Goal: Task Accomplishment & Management: Manage account settings

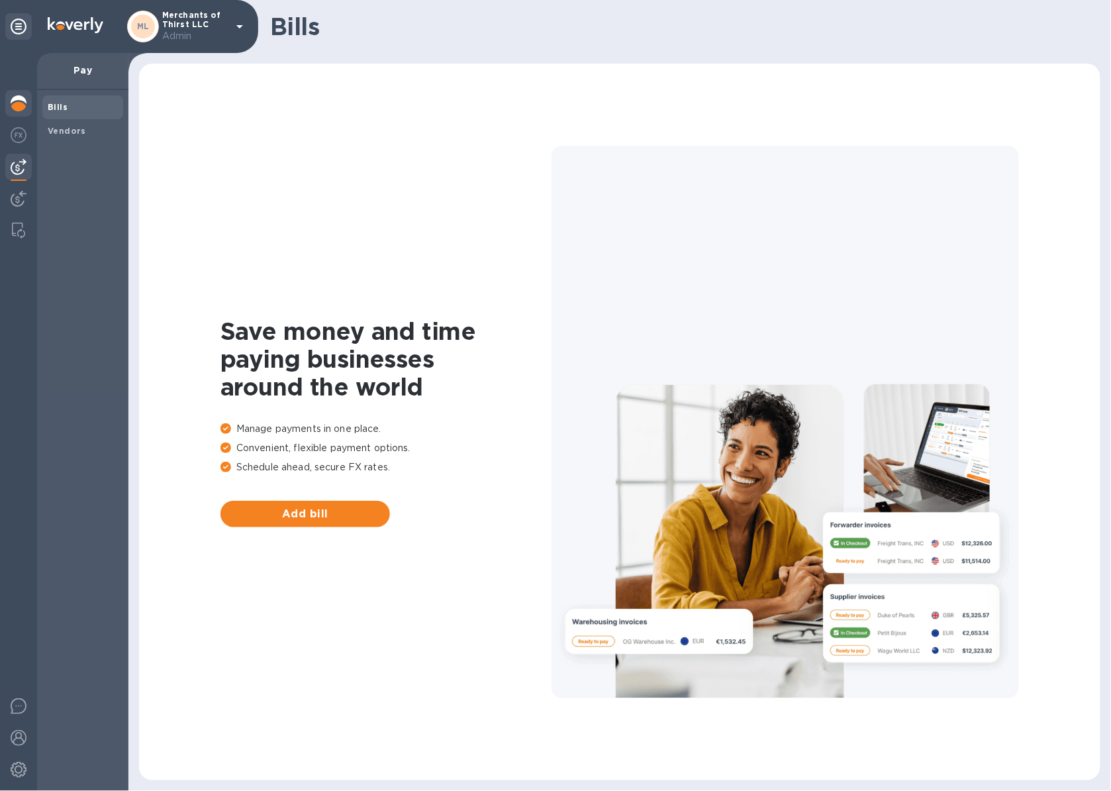
click at [23, 107] on img at bounding box center [19, 103] width 16 height 16
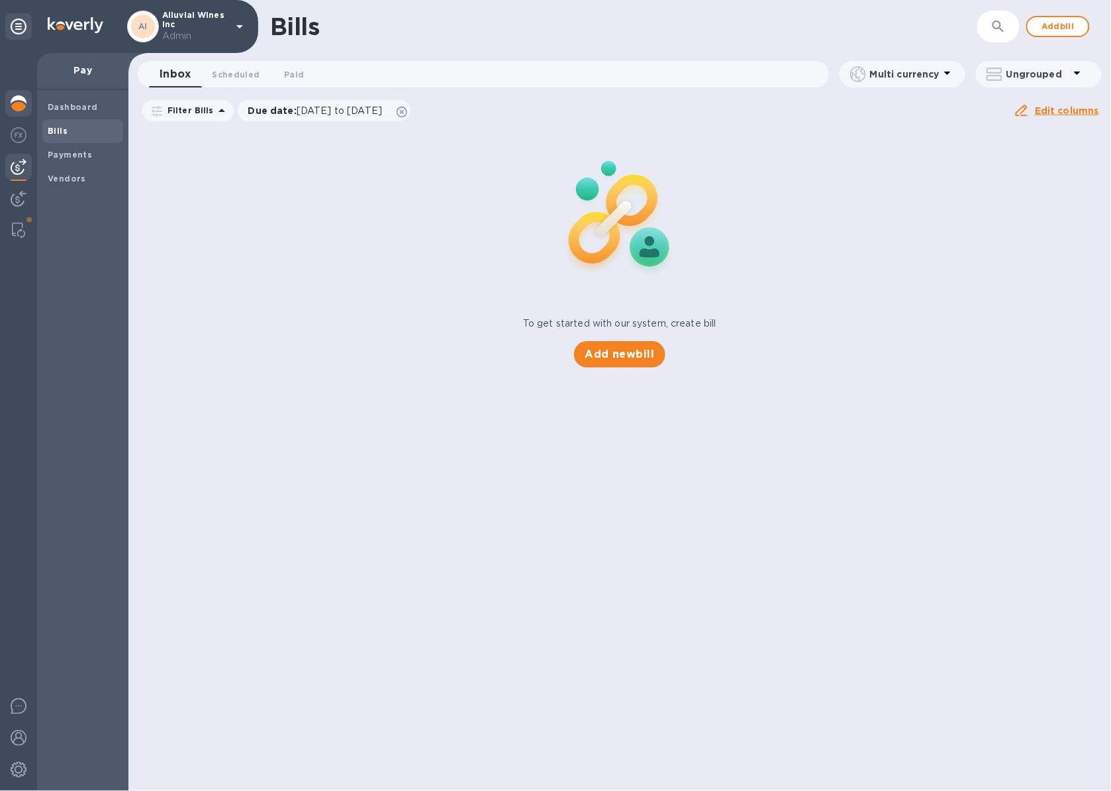
click at [8, 104] on div at bounding box center [18, 104] width 26 height 29
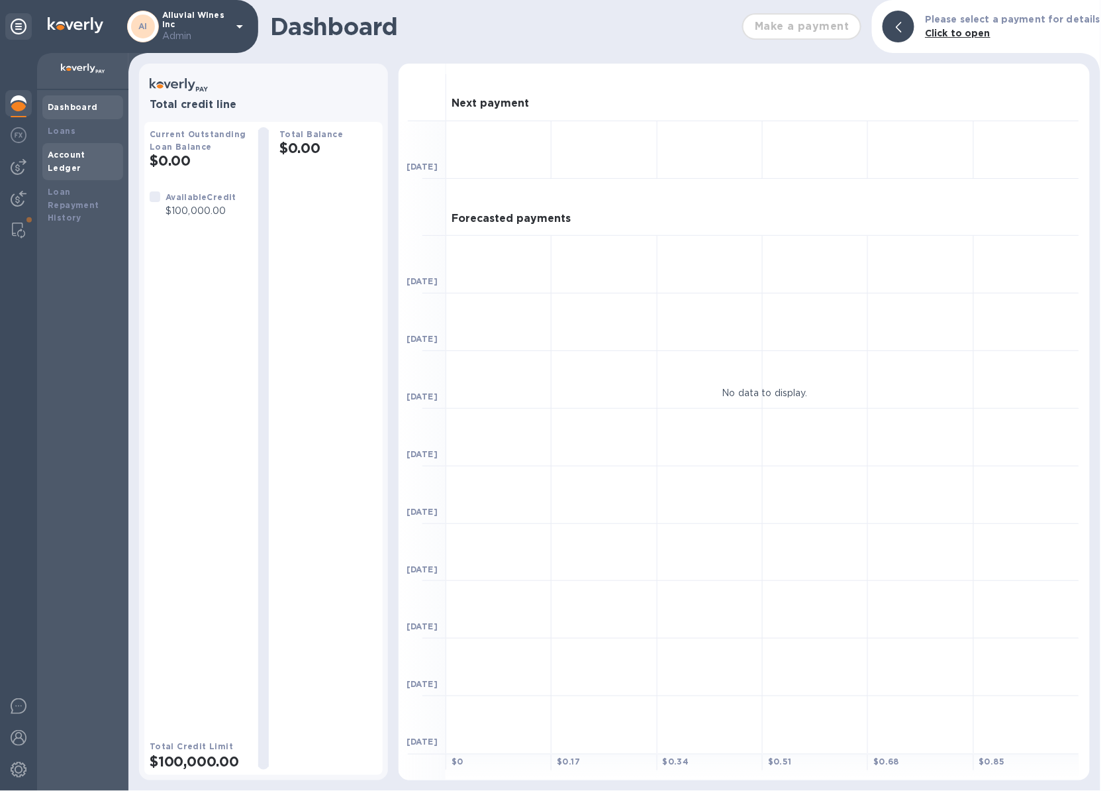
click at [77, 158] on b "Account Ledger" at bounding box center [67, 161] width 38 height 23
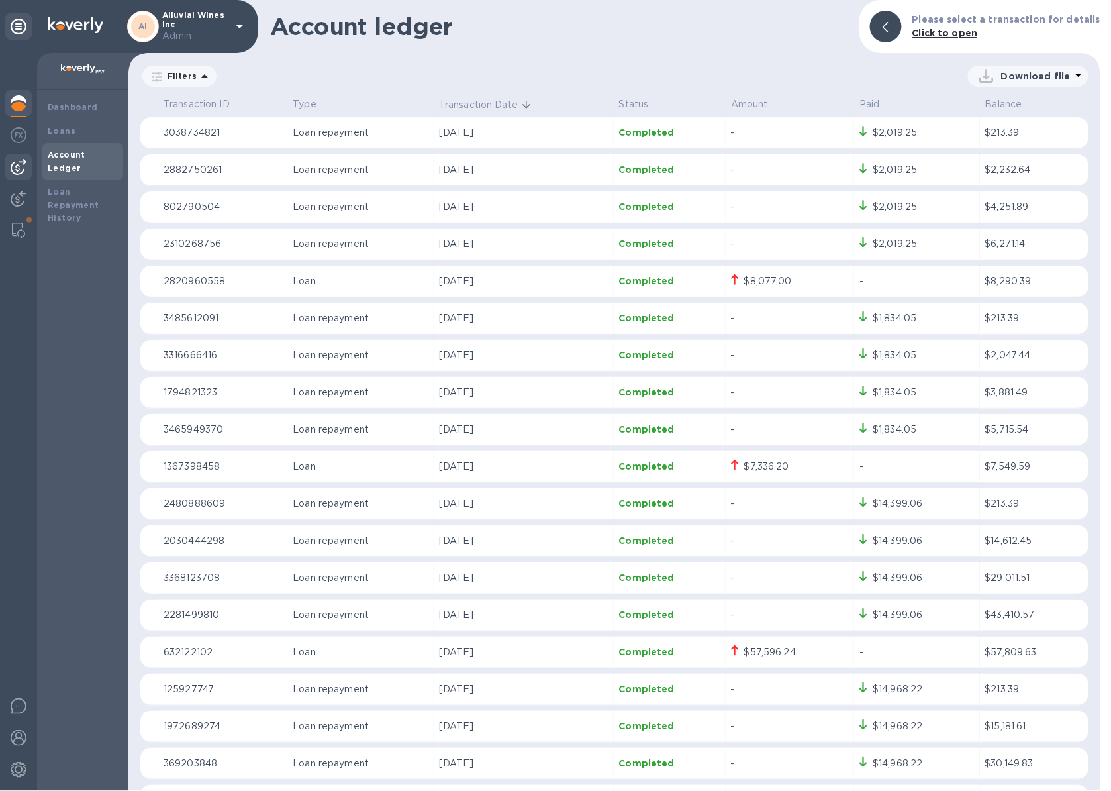
click at [11, 167] on img at bounding box center [19, 167] width 16 height 16
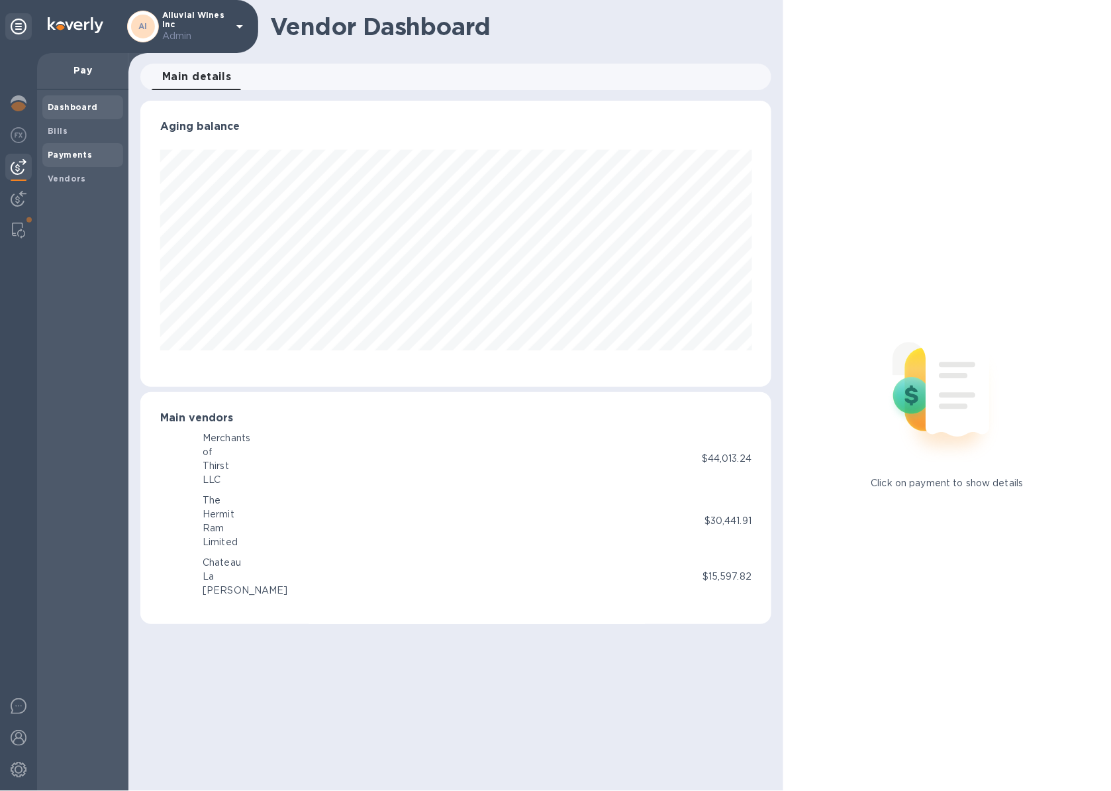
scroll to position [286, 632]
click at [93, 144] on div "Payments" at bounding box center [82, 155] width 81 height 24
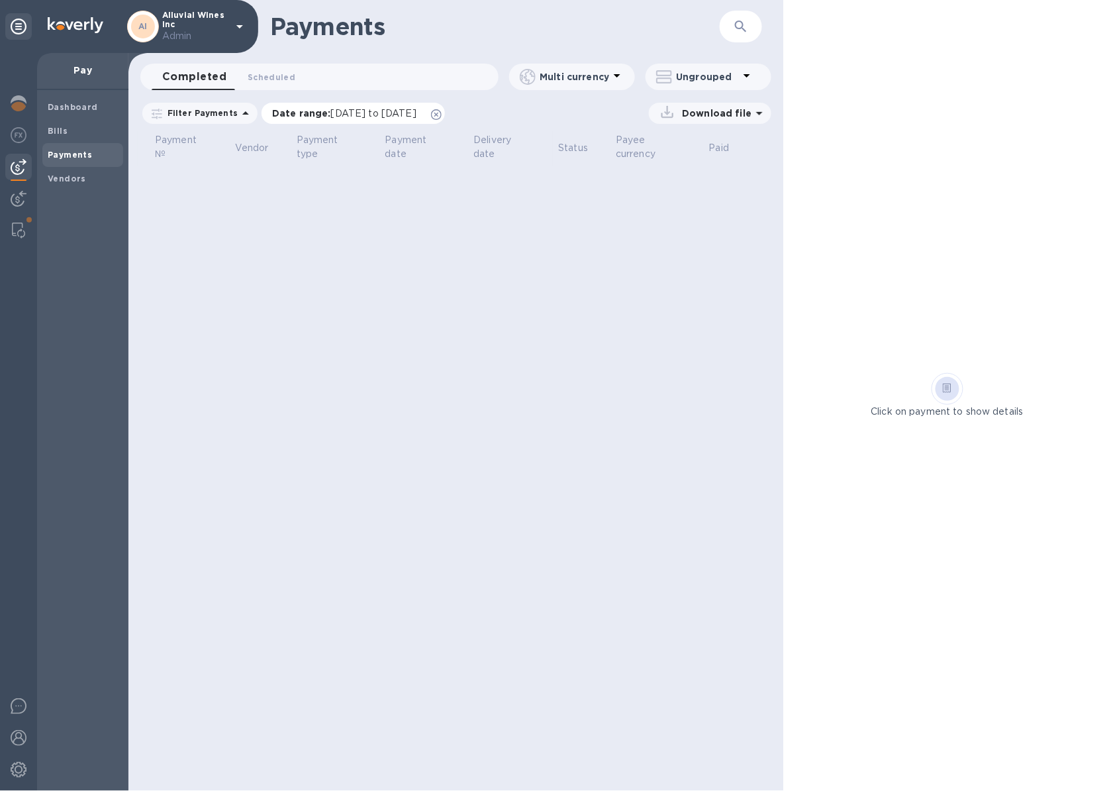
click at [442, 116] on icon at bounding box center [436, 114] width 11 height 11
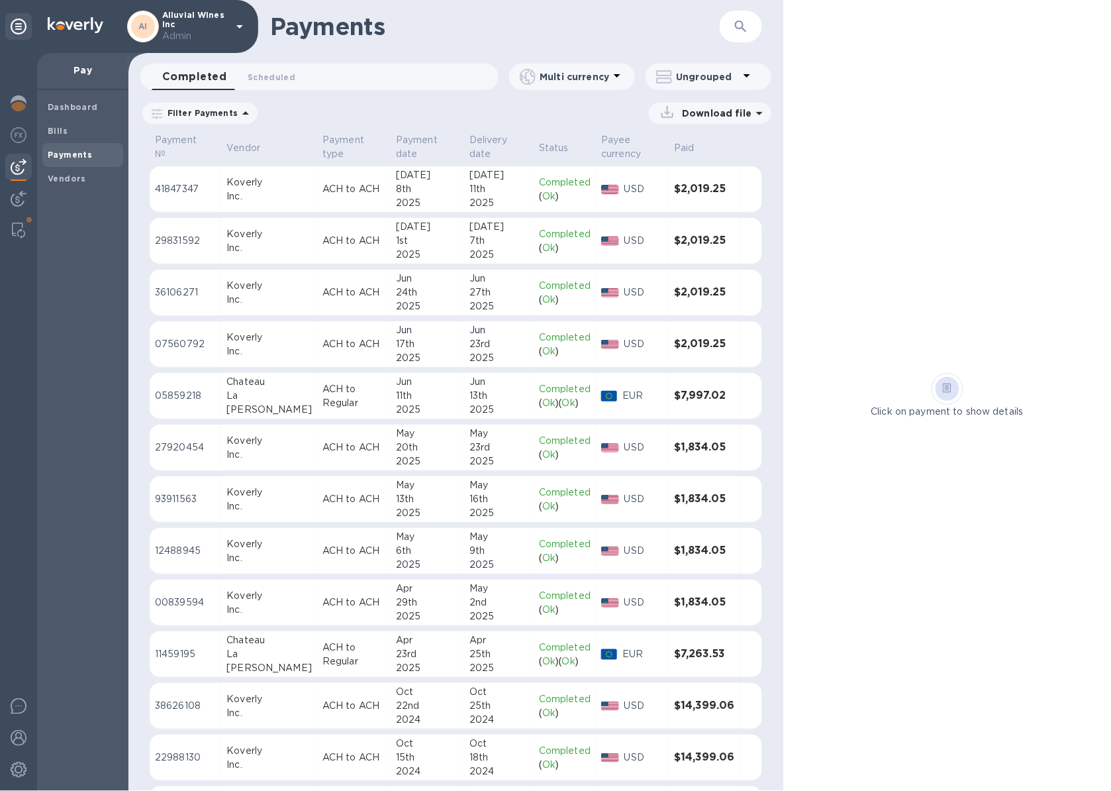
click at [747, 31] on icon "button" at bounding box center [741, 27] width 16 height 16
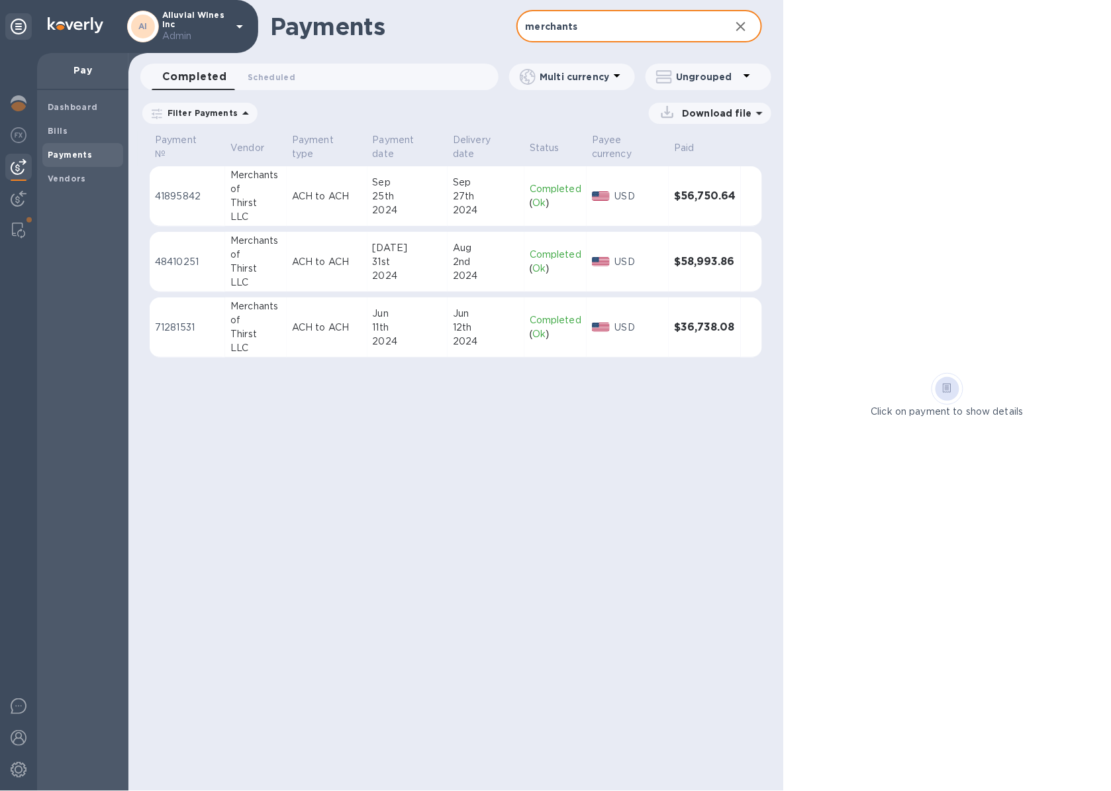
type input "merchants"
click at [511, 340] on div "2024" at bounding box center [486, 341] width 66 height 14
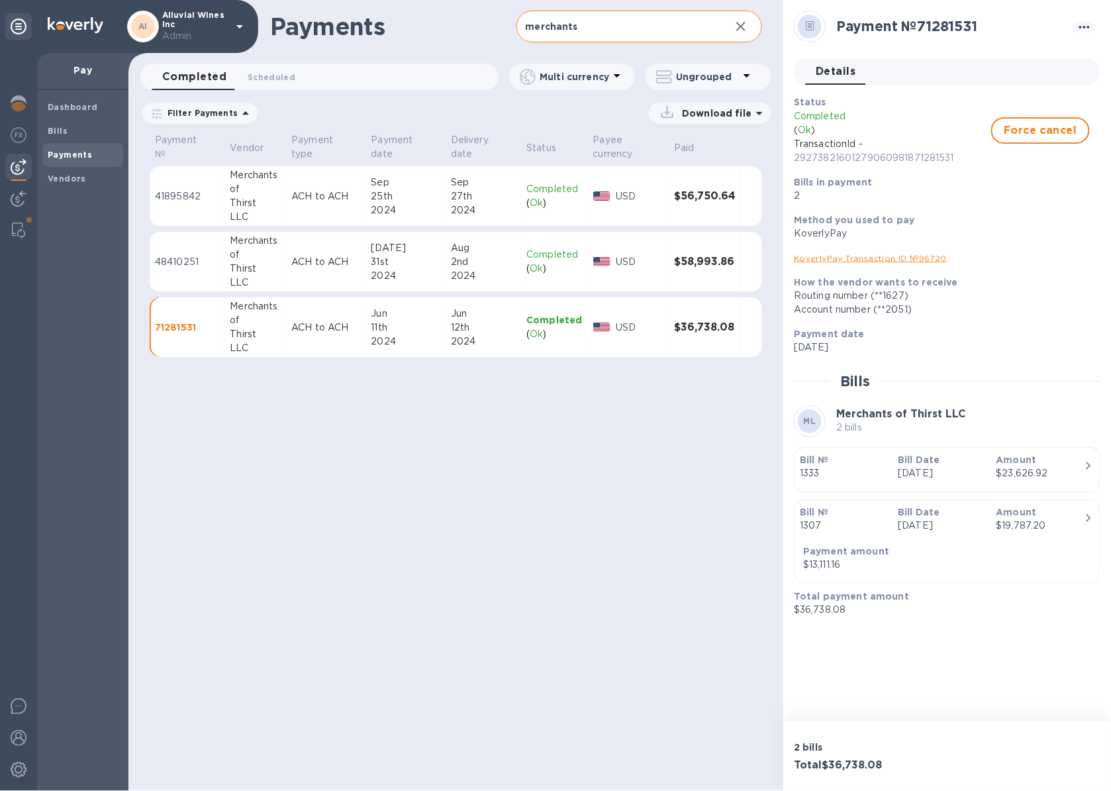
click at [240, 19] on icon at bounding box center [240, 27] width 16 height 16
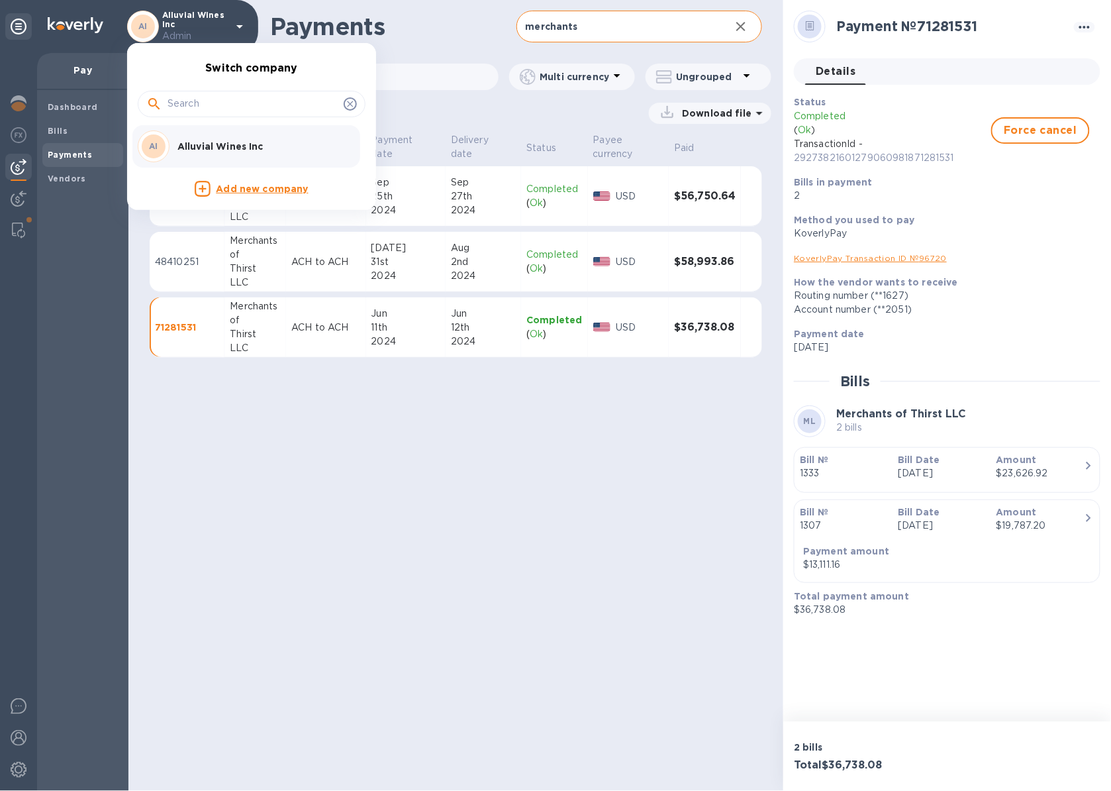
click at [454, 136] on div at bounding box center [555, 395] width 1111 height 791
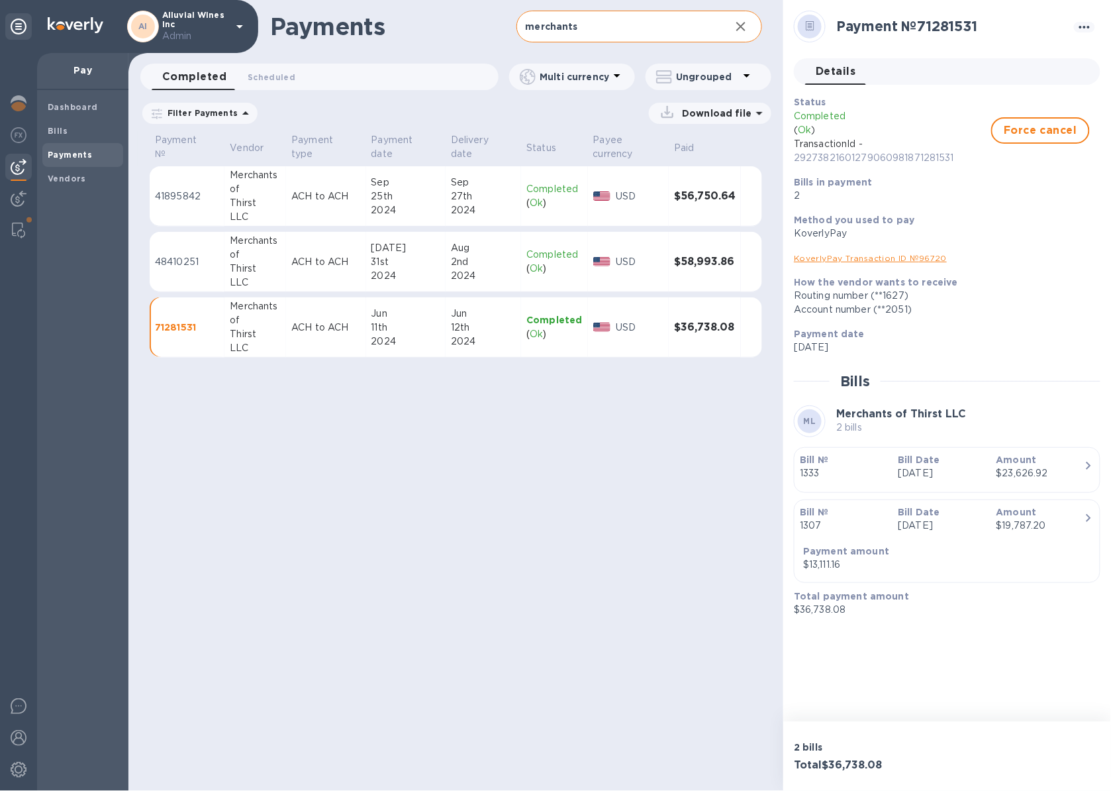
click at [248, 25] on div "AI Alluvial Wines Inc Admin" at bounding box center [129, 26] width 258 height 53
click at [242, 24] on icon at bounding box center [240, 27] width 16 height 16
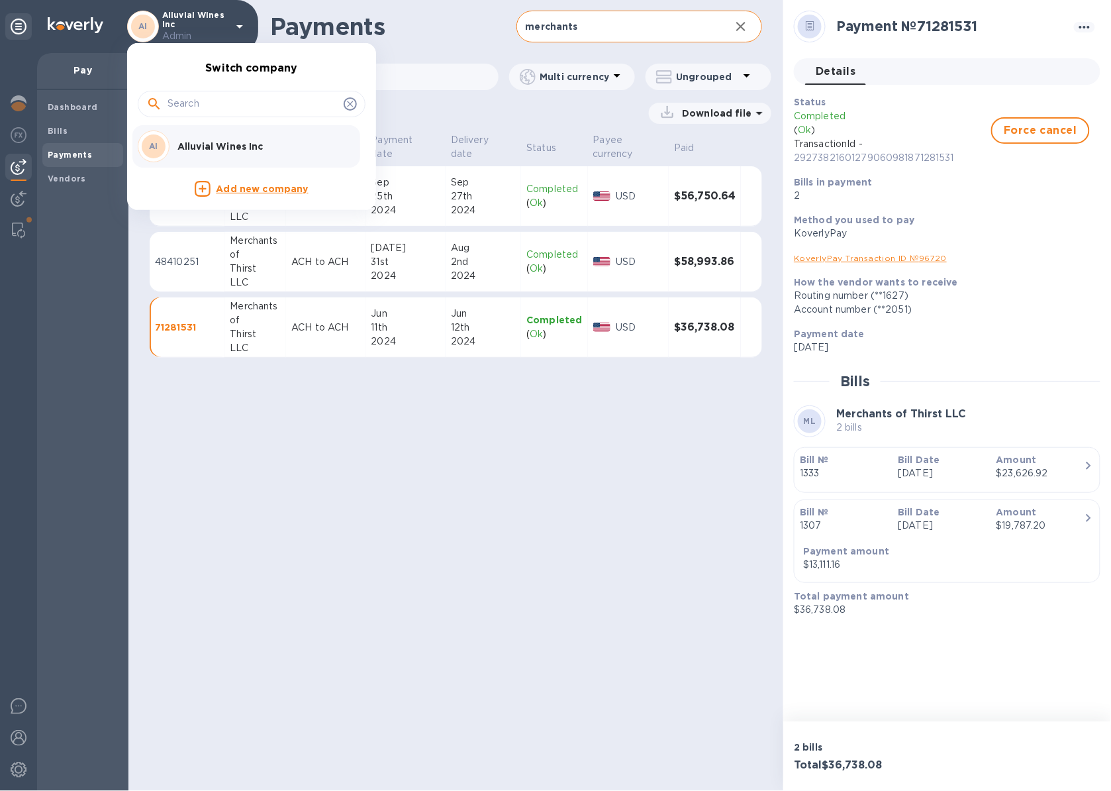
click at [423, 54] on div at bounding box center [555, 395] width 1111 height 791
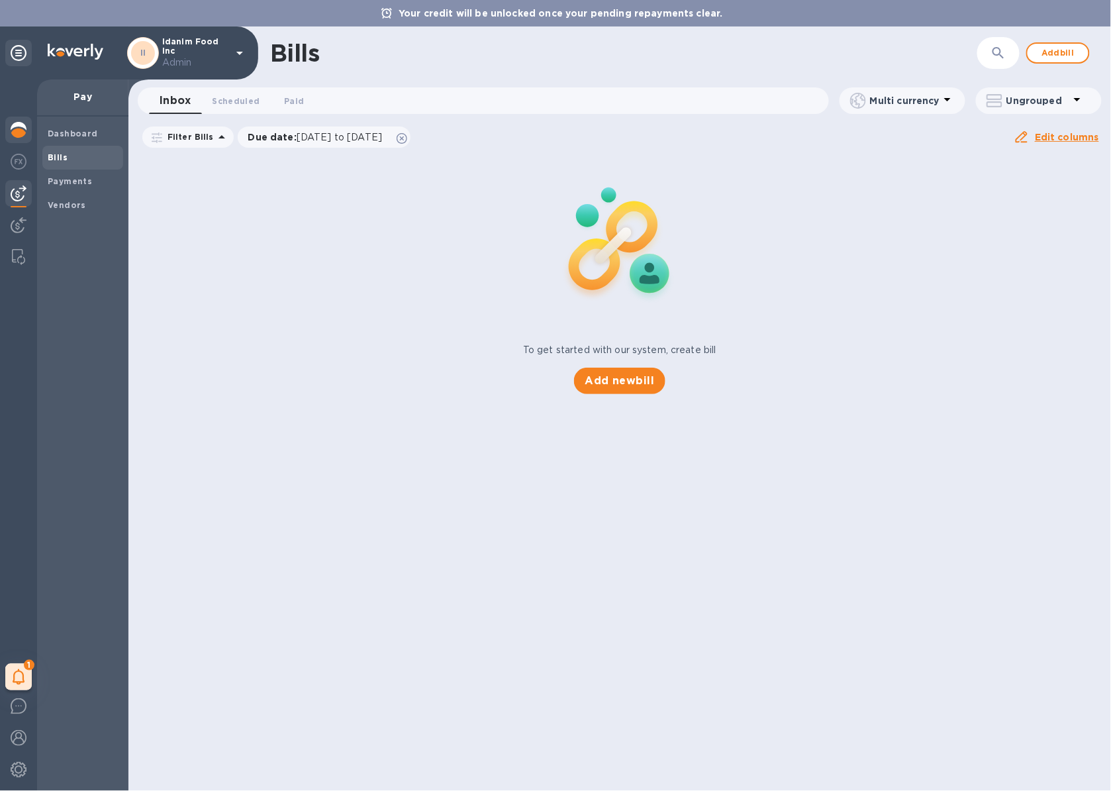
click at [25, 126] on img at bounding box center [19, 130] width 16 height 16
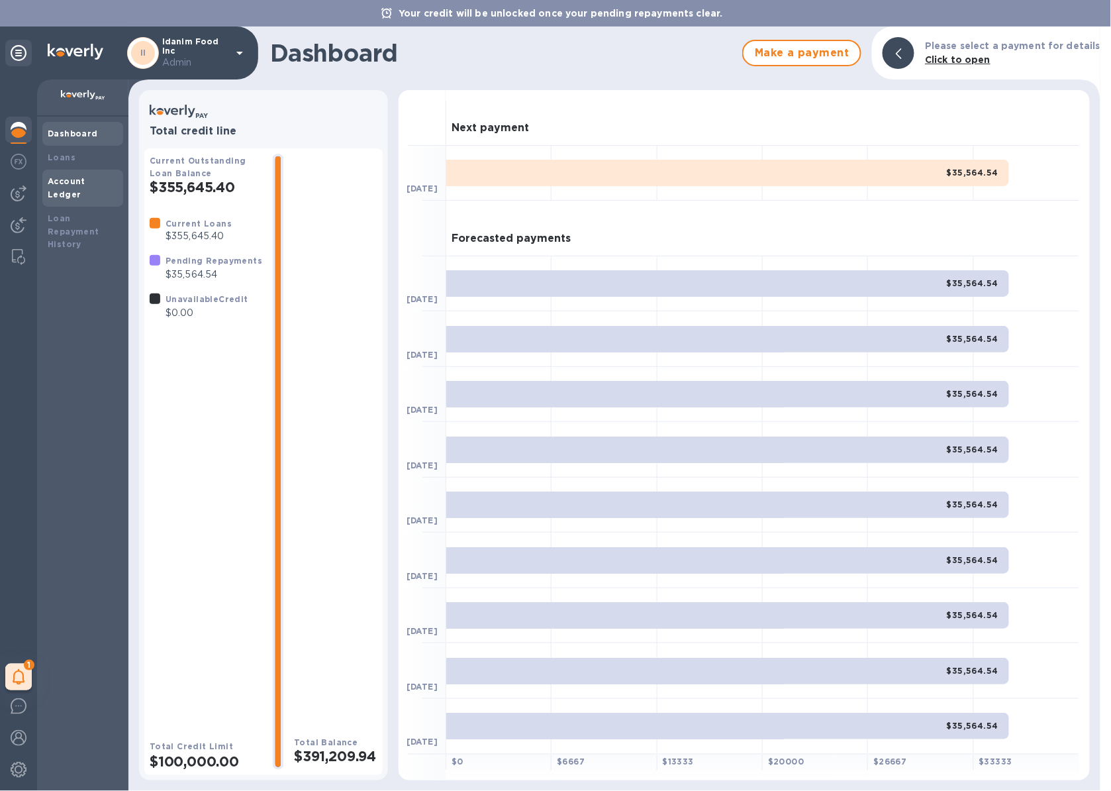
click at [97, 173] on div "Account Ledger" at bounding box center [82, 188] width 81 height 37
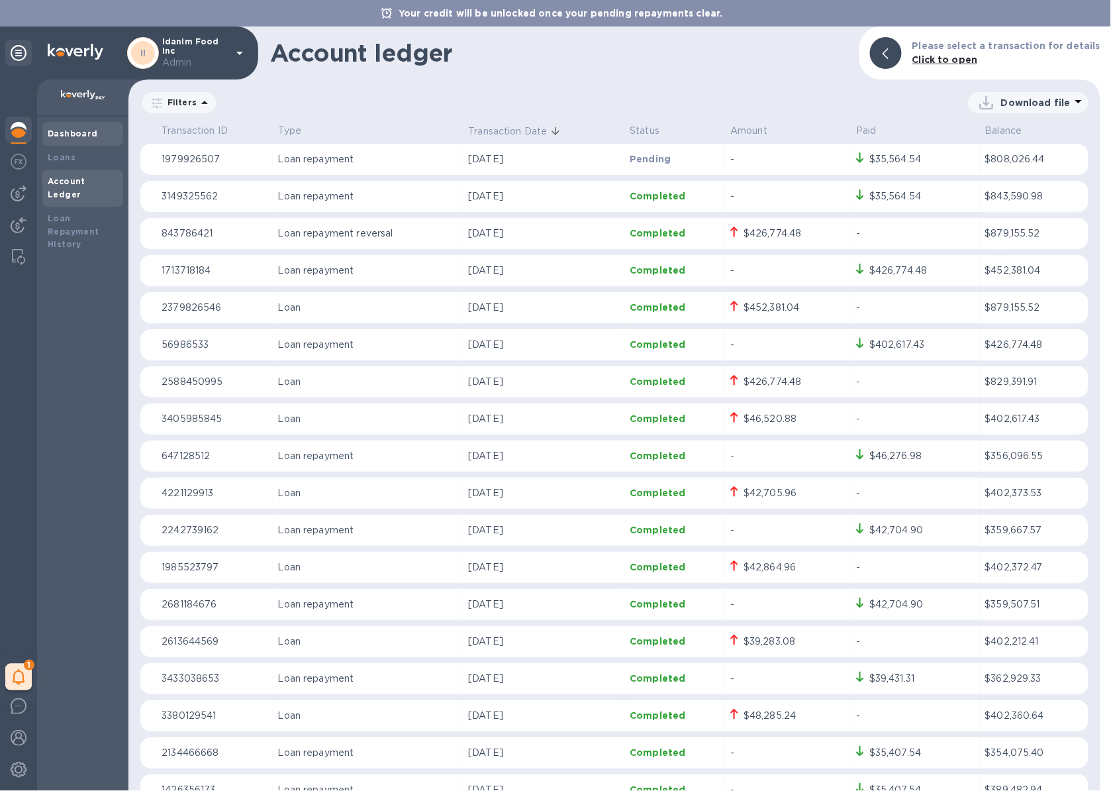
click at [74, 141] on div "Dashboard" at bounding box center [82, 134] width 81 height 24
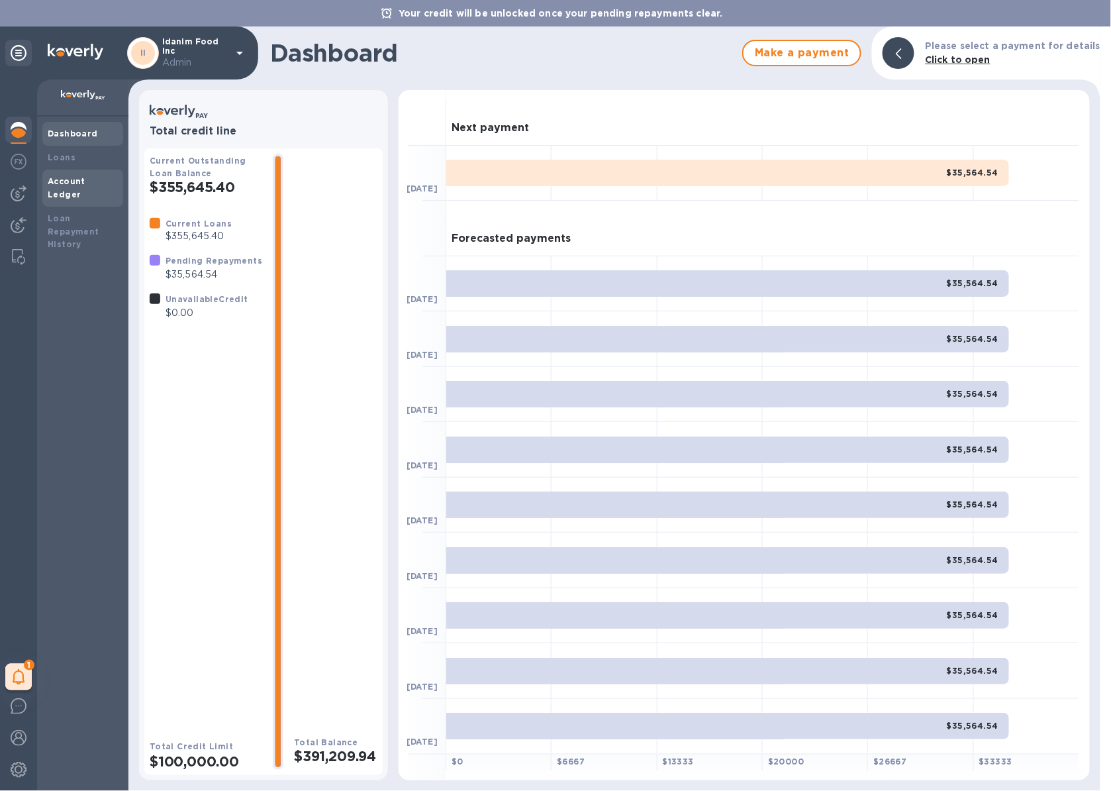
click at [82, 179] on b "Account Ledger" at bounding box center [67, 187] width 38 height 23
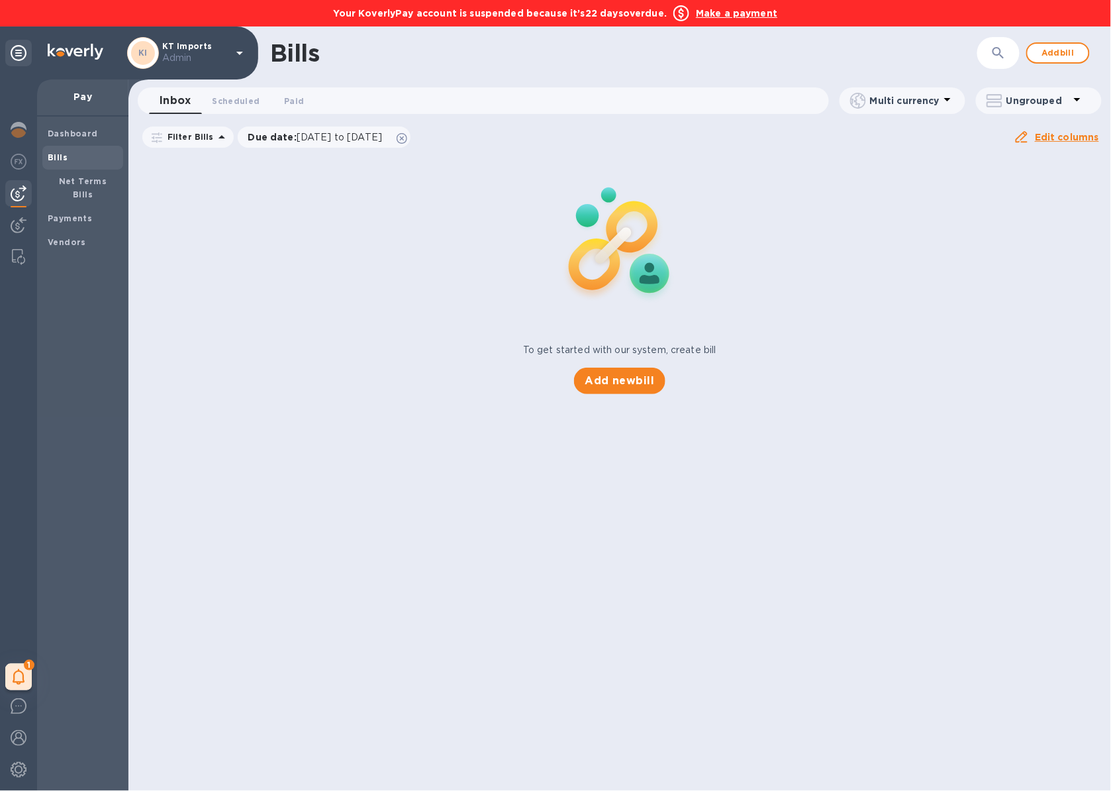
click at [752, 14] on b "Make a payment" at bounding box center [736, 13] width 81 height 11
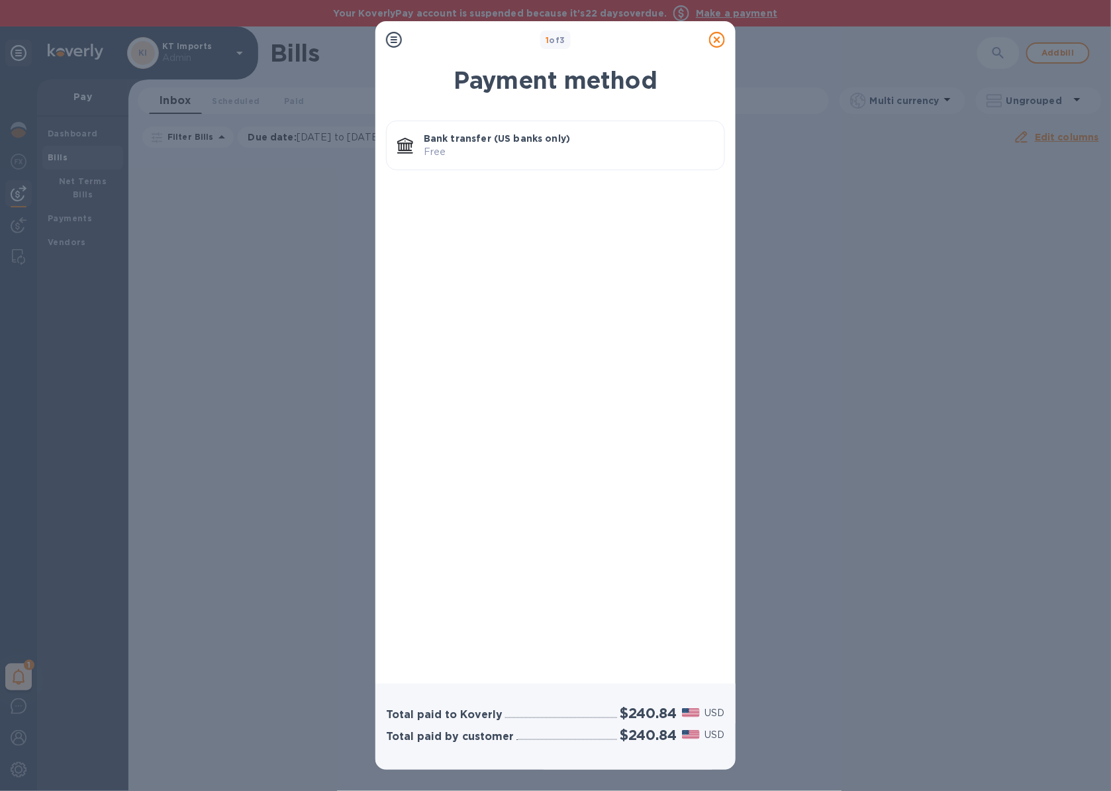
click at [723, 35] on icon at bounding box center [717, 40] width 16 height 16
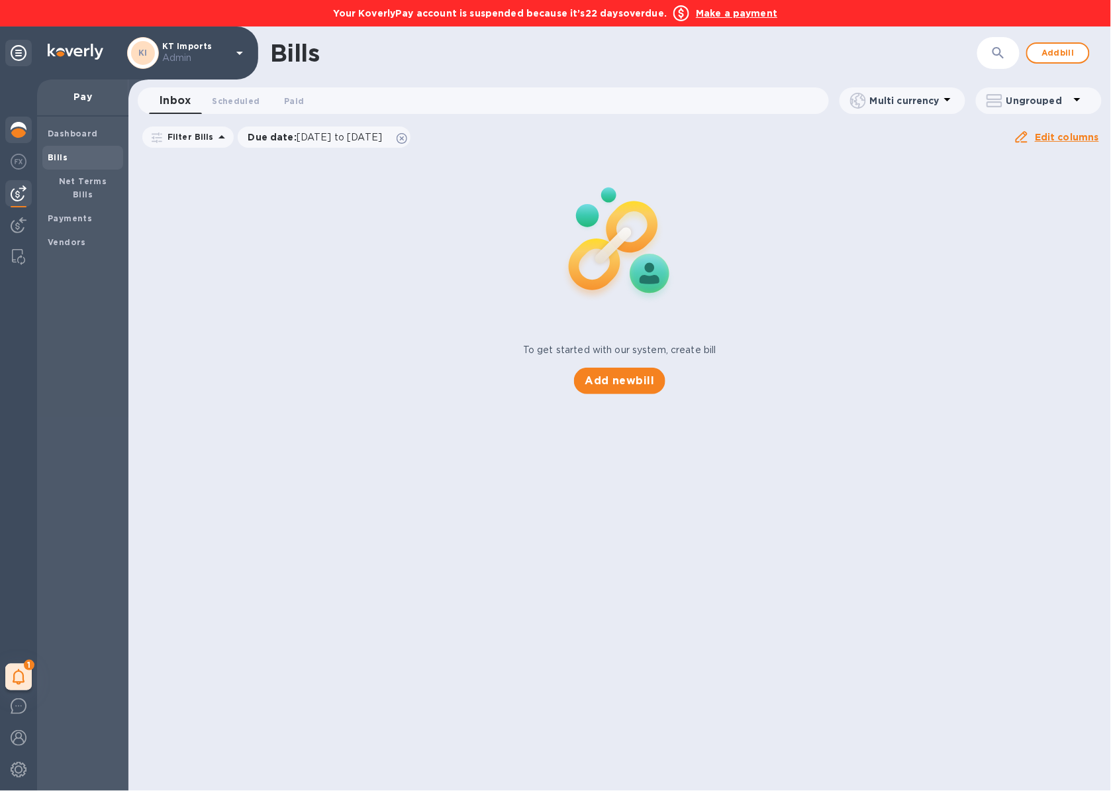
click at [15, 128] on img at bounding box center [19, 130] width 16 height 16
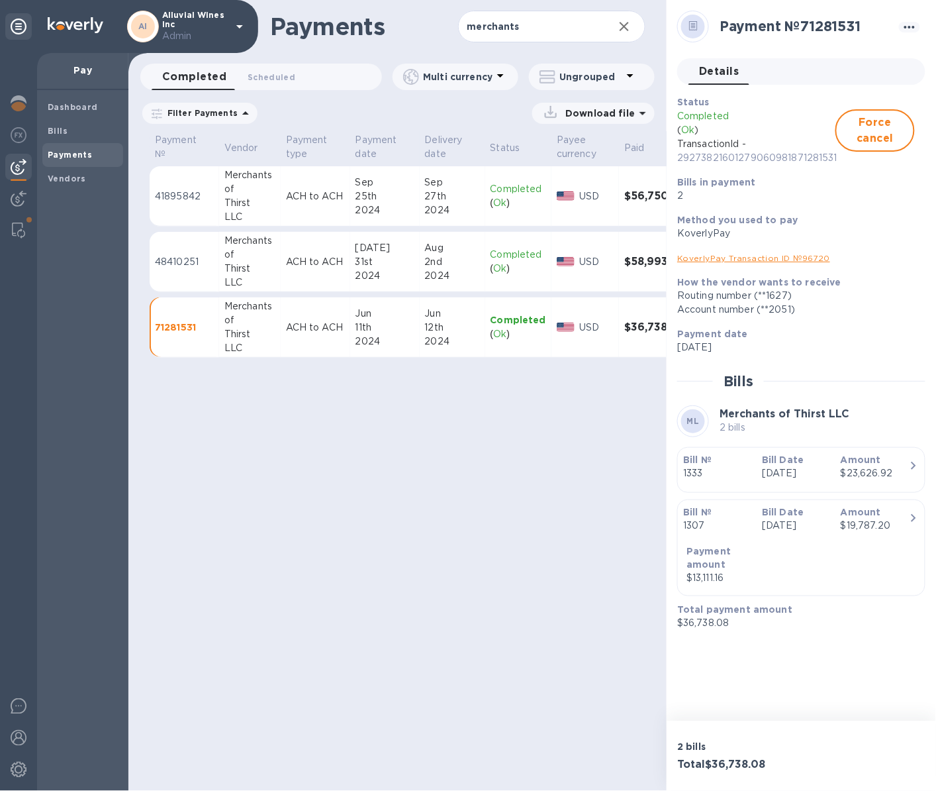
click at [209, 29] on p "Admin" at bounding box center [195, 36] width 66 height 14
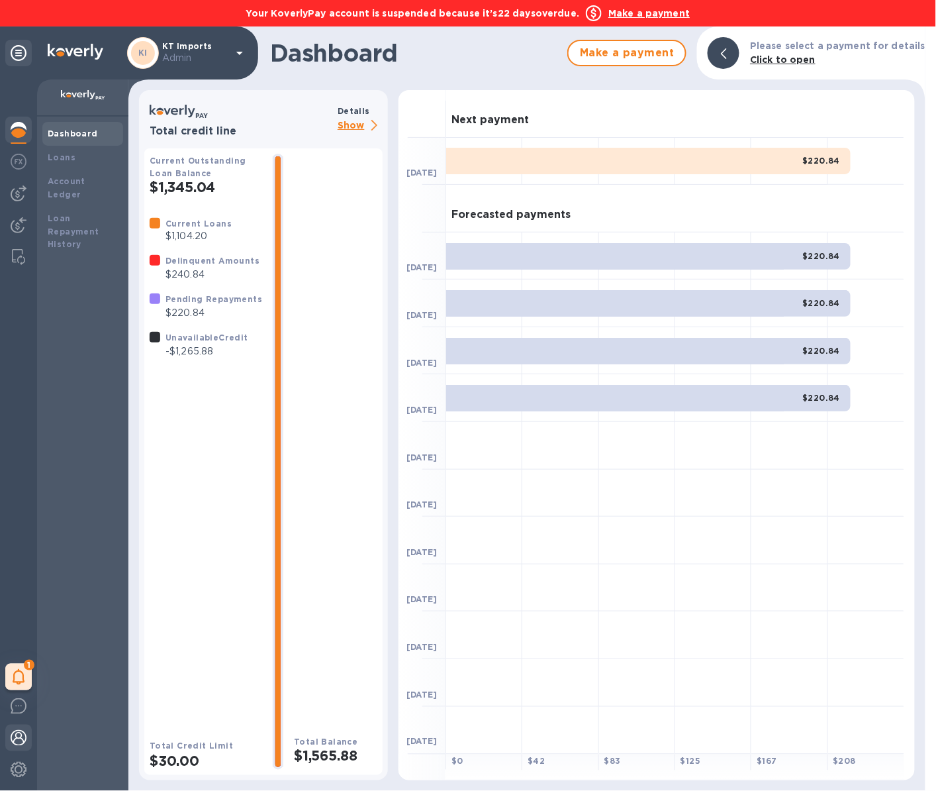
click at [23, 732] on img at bounding box center [19, 738] width 16 height 16
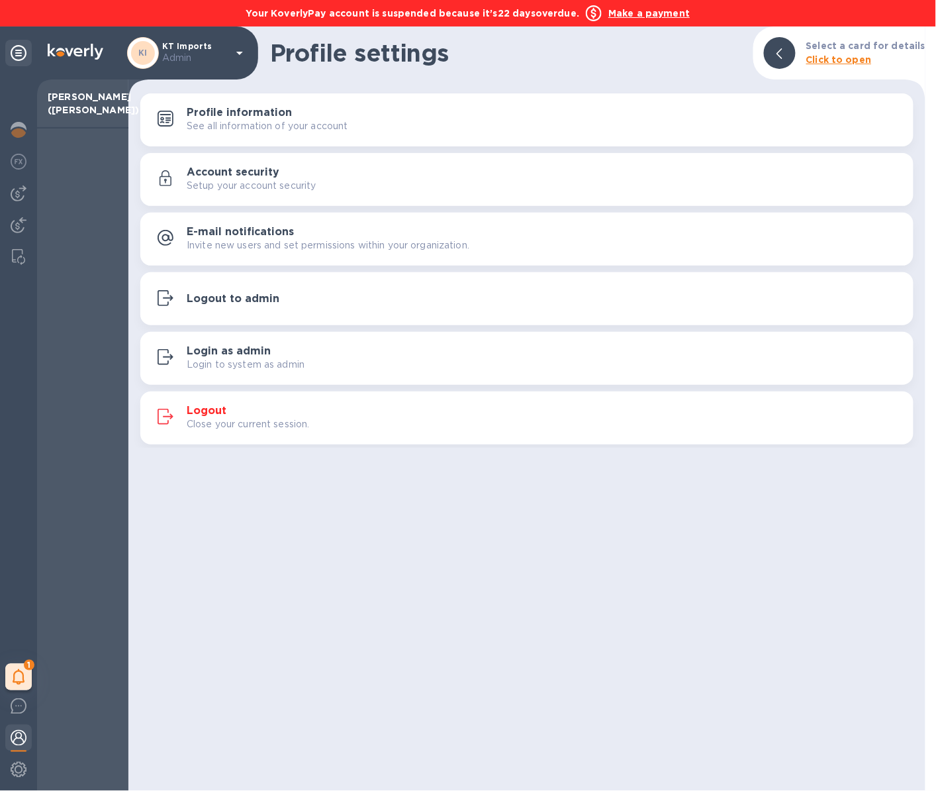
click at [275, 293] on h3 "Logout to admin" at bounding box center [233, 299] width 93 height 13
